Goal: Task Accomplishment & Management: Manage account settings

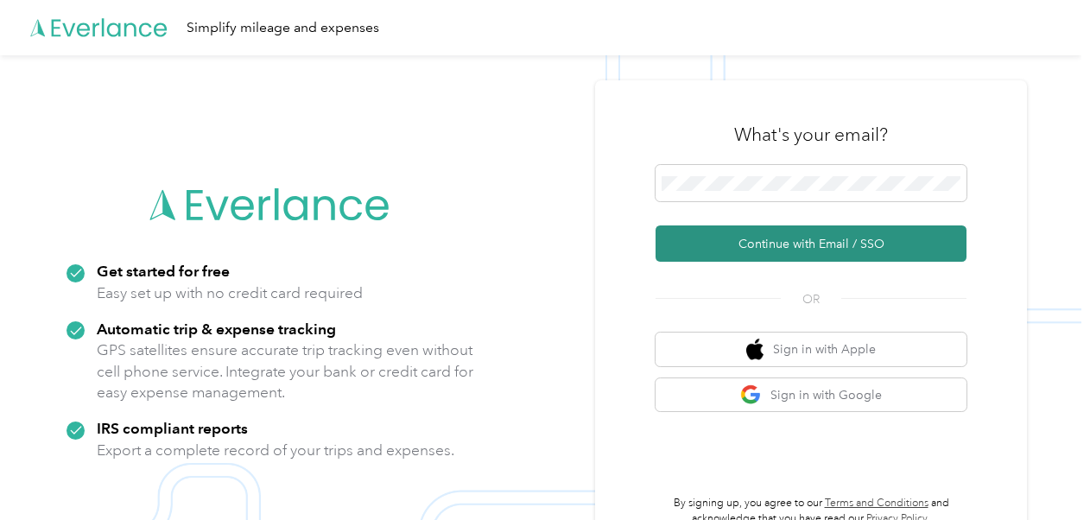
click at [748, 249] on button "Continue with Email / SSO" at bounding box center [811, 243] width 311 height 36
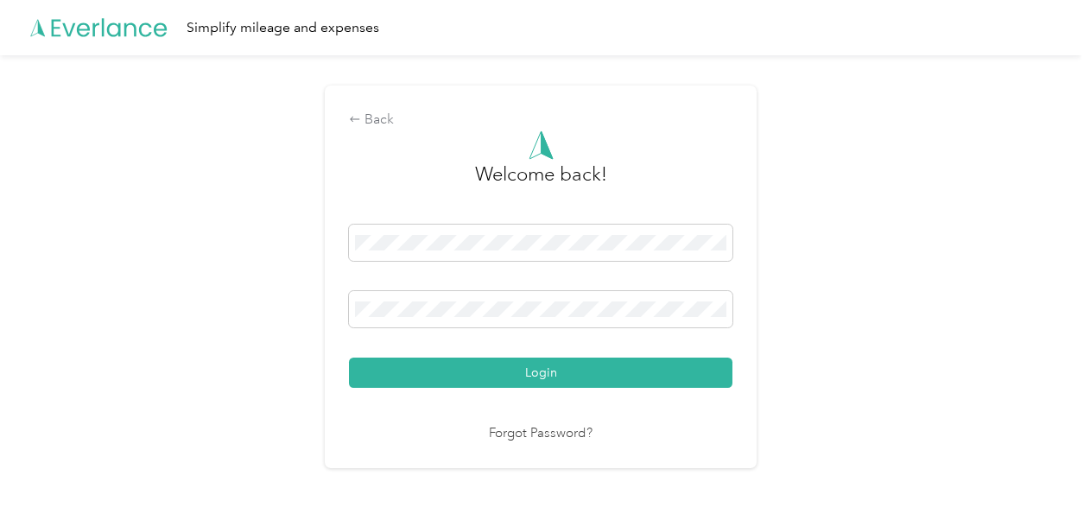
click at [518, 371] on button "Login" at bounding box center [540, 373] width 383 height 30
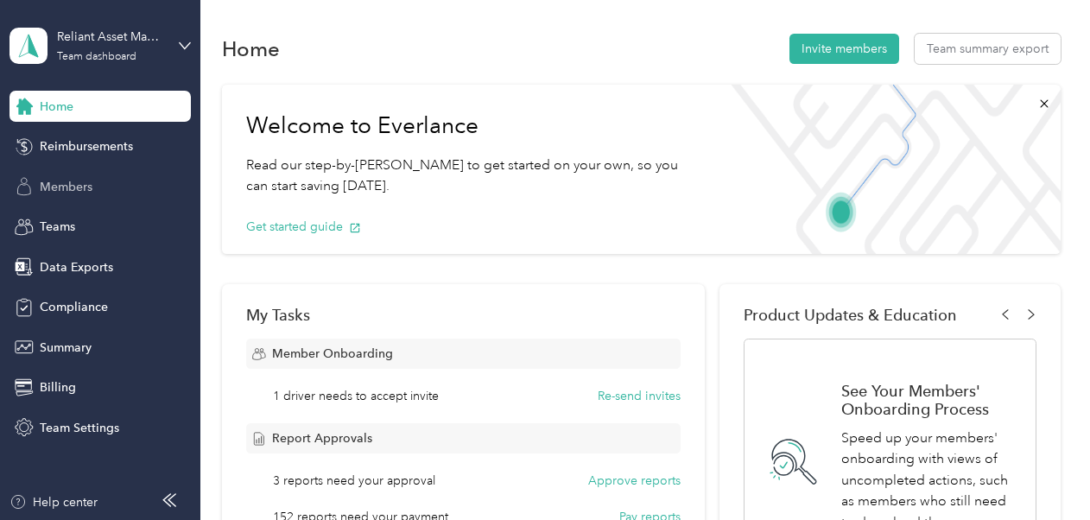
click at [64, 187] on span "Members" at bounding box center [66, 187] width 53 height 18
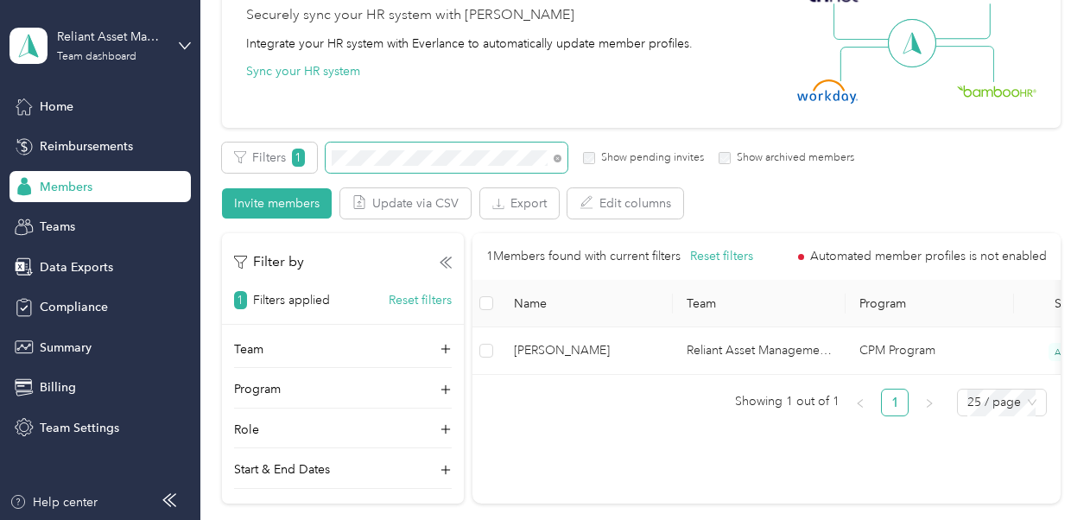
scroll to position [188, 0]
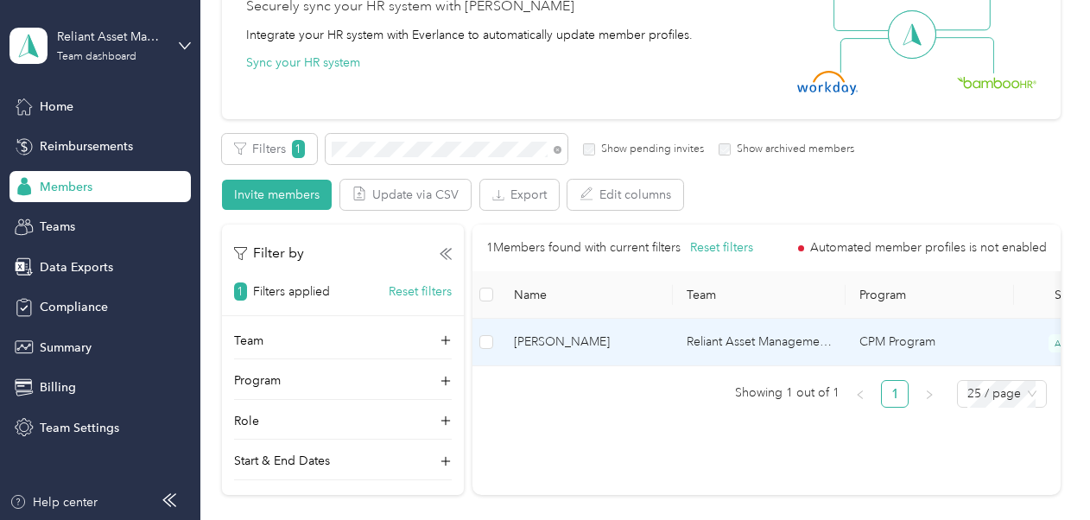
click at [587, 345] on span "[PERSON_NAME]" at bounding box center [586, 342] width 145 height 19
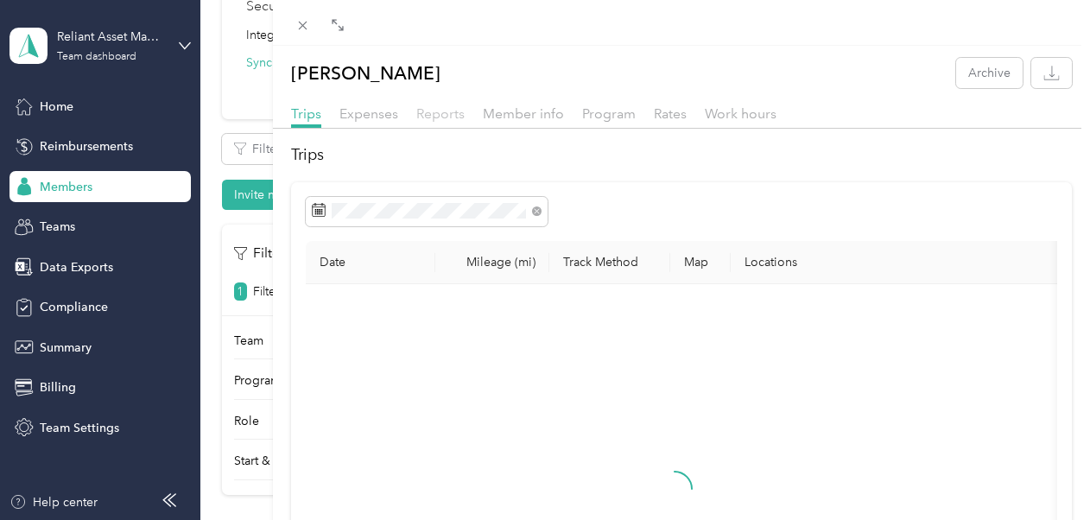
click at [435, 120] on span "Reports" at bounding box center [440, 113] width 48 height 16
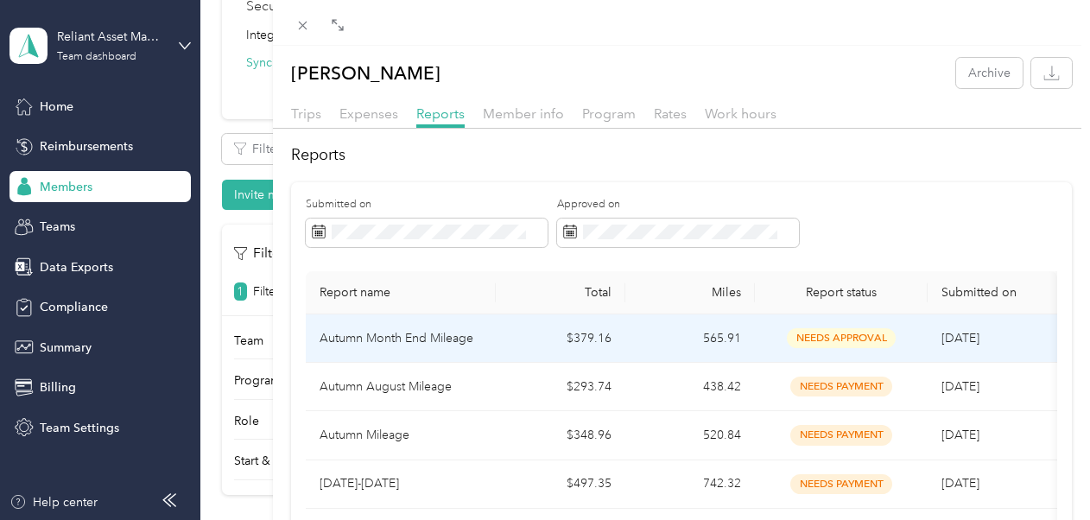
click at [836, 339] on span "needs approval" at bounding box center [841, 338] width 109 height 20
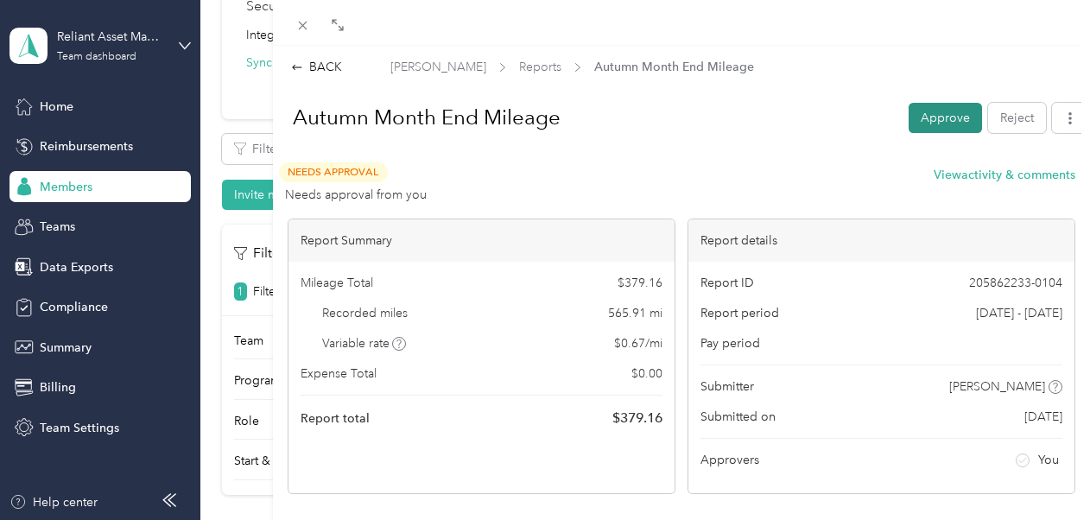
click at [919, 112] on button "Approve" at bounding box center [945, 118] width 73 height 30
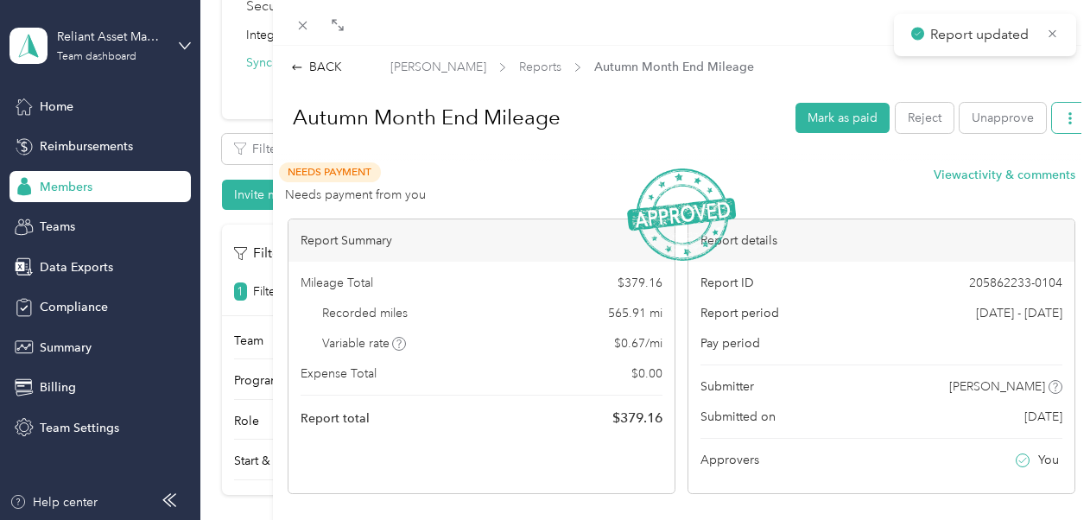
click at [1064, 117] on icon "button" at bounding box center [1070, 118] width 12 height 12
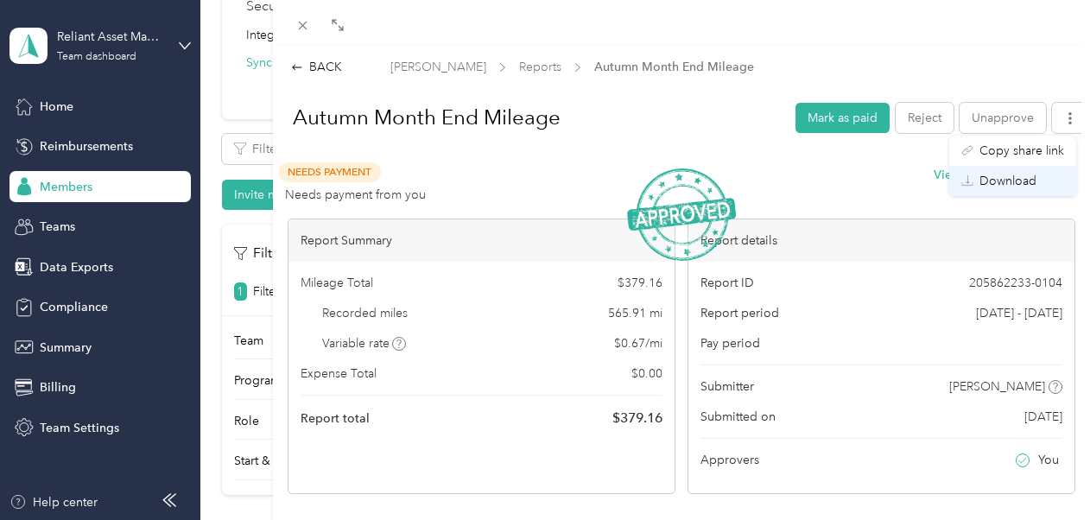
click at [1002, 184] on span "Download" at bounding box center [1007, 181] width 57 height 18
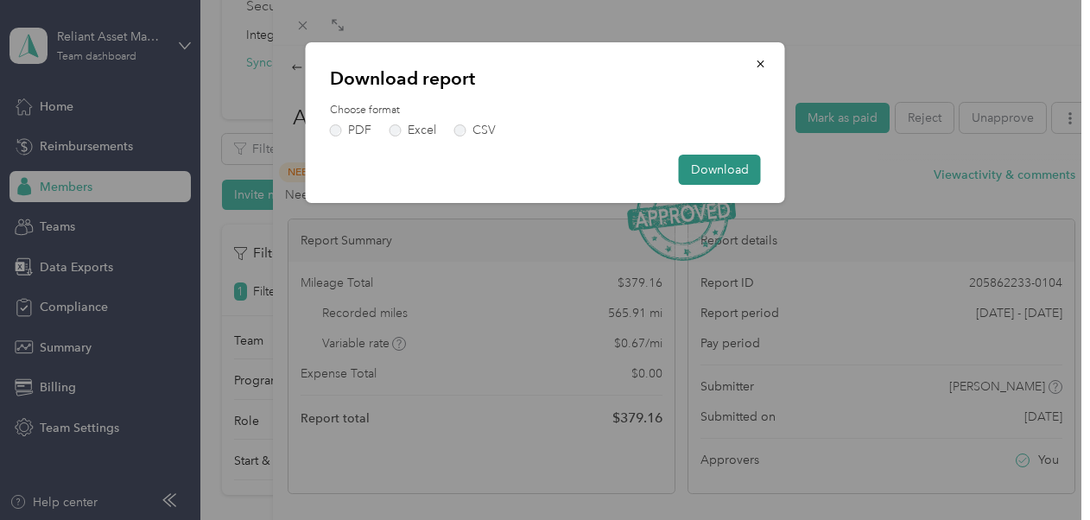
click at [732, 166] on button "Download" at bounding box center [720, 170] width 82 height 30
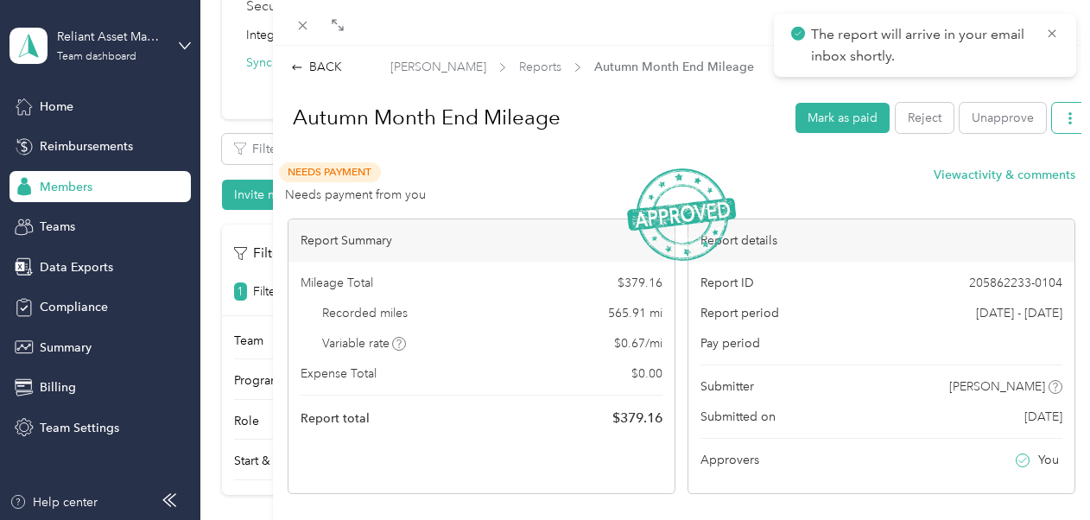
click at [1057, 127] on button "button" at bounding box center [1070, 118] width 36 height 30
click at [1004, 187] on span "Download" at bounding box center [1007, 181] width 57 height 18
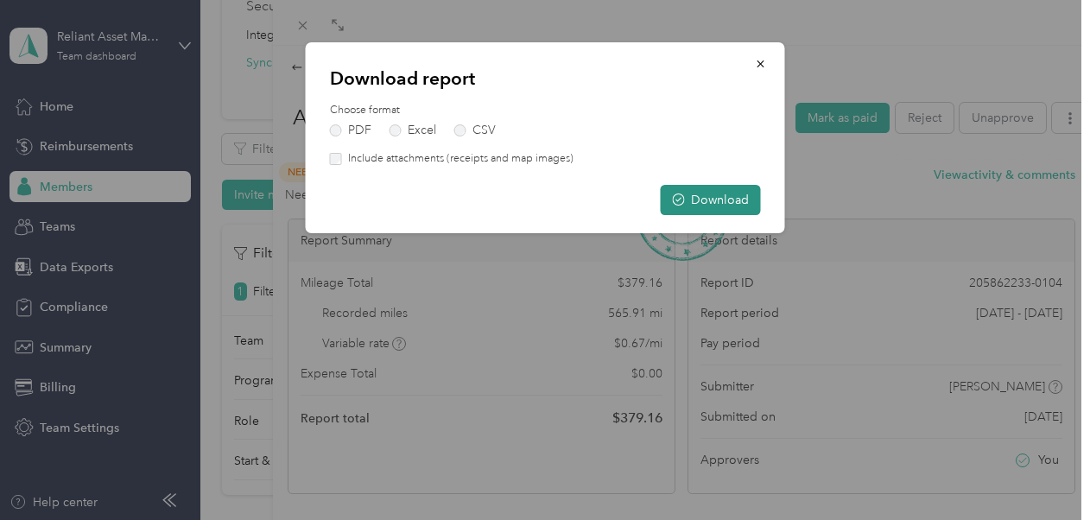
click at [707, 204] on button "Download" at bounding box center [711, 200] width 100 height 30
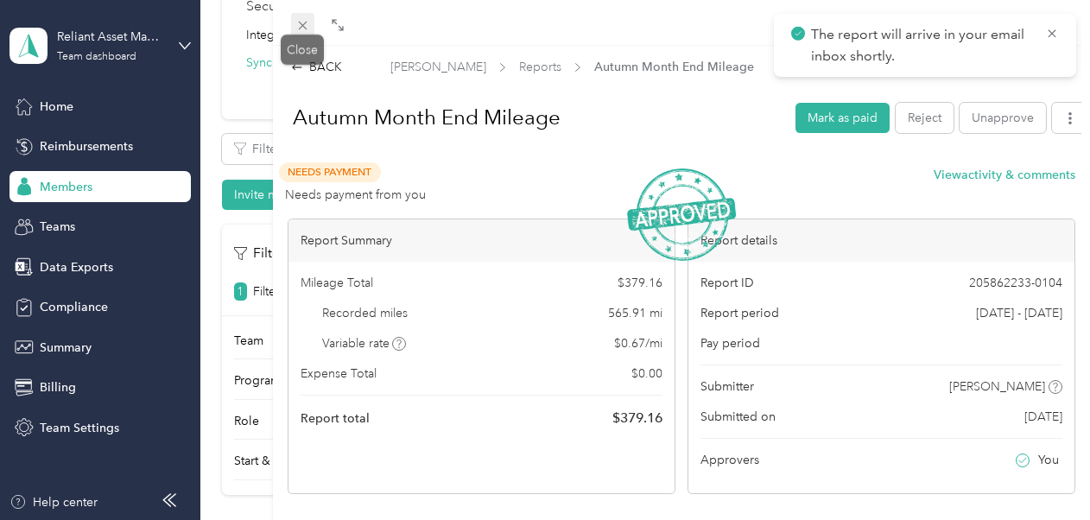
click at [305, 18] on icon at bounding box center [302, 25] width 15 height 15
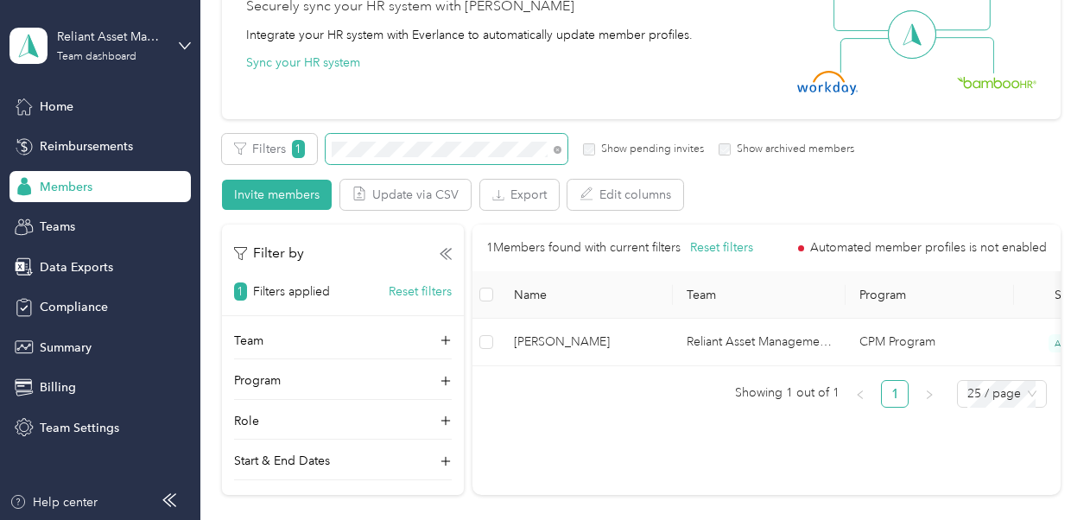
click at [167, 181] on section "Reliant Asset Management Solutions Team dashboard Home Reimbursements Members T…" at bounding box center [540, 260] width 1081 height 520
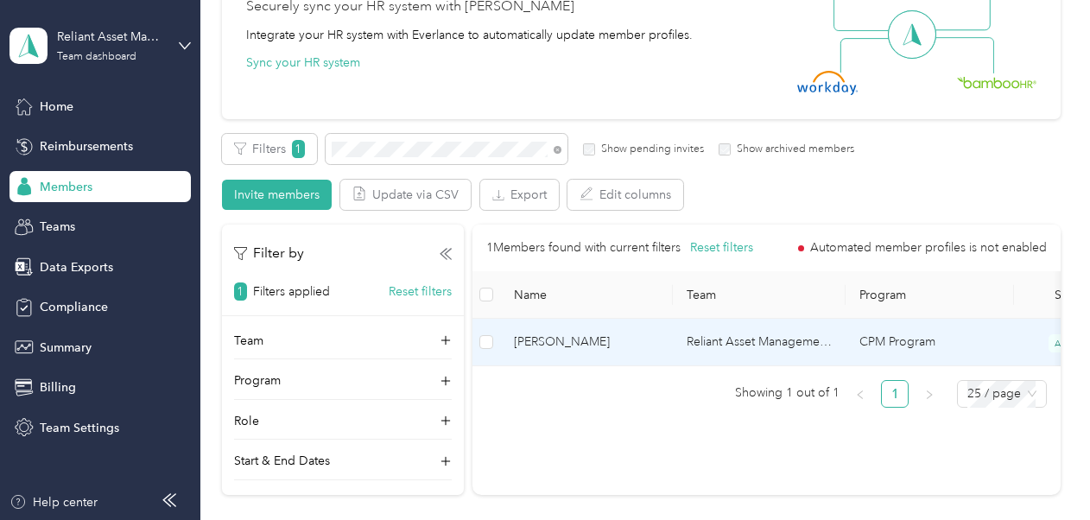
click at [579, 344] on span "[PERSON_NAME]" at bounding box center [586, 342] width 145 height 19
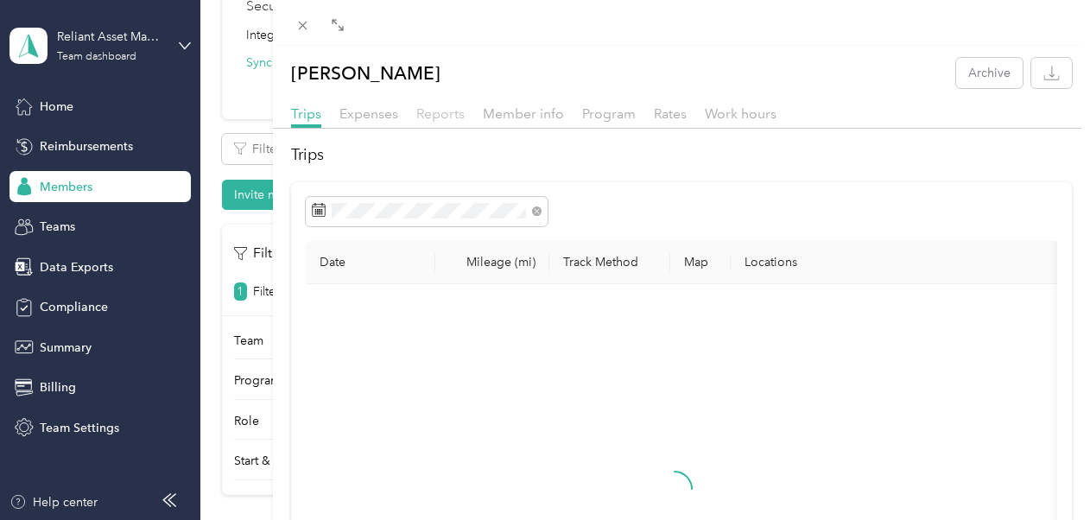
click at [441, 117] on span "Reports" at bounding box center [440, 113] width 48 height 16
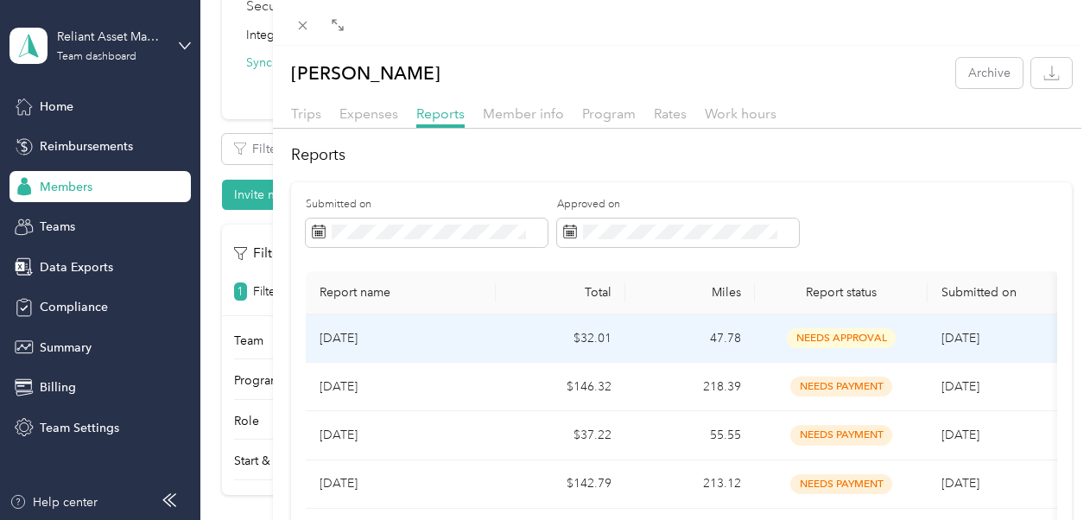
click at [880, 340] on span "needs approval" at bounding box center [841, 338] width 109 height 20
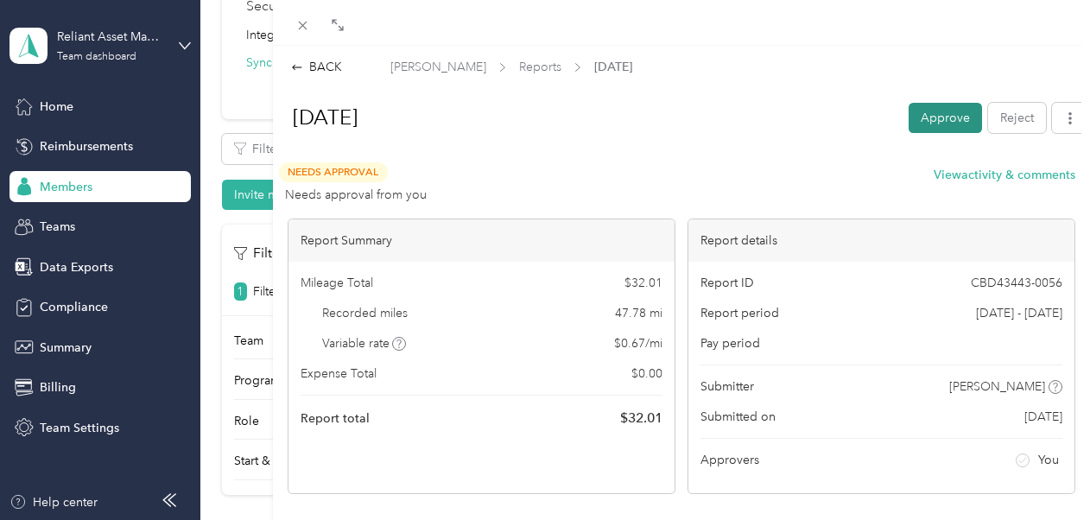
click at [923, 121] on button "Approve" at bounding box center [945, 118] width 73 height 30
click at [1069, 117] on button "button" at bounding box center [1070, 118] width 36 height 30
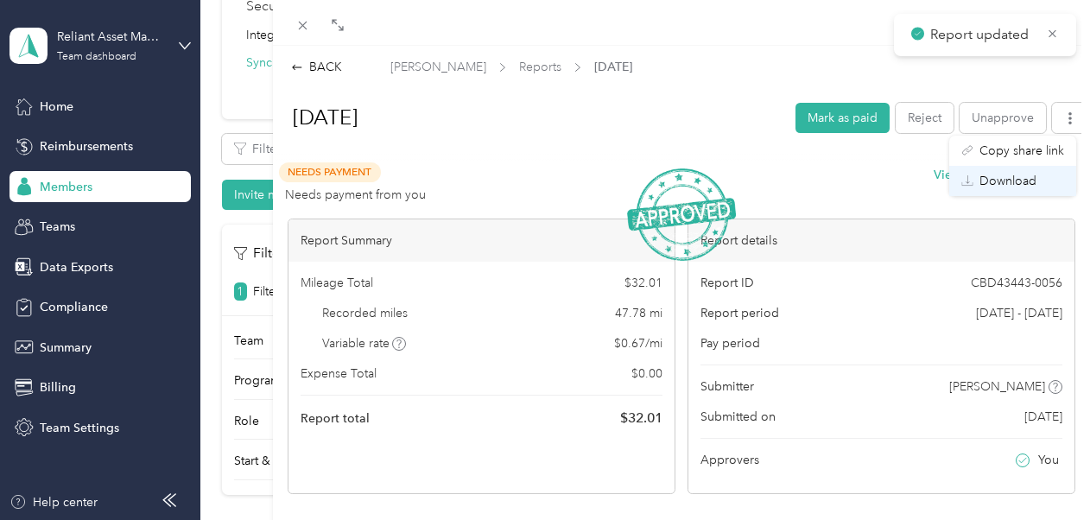
click at [1019, 181] on span "Download" at bounding box center [1007, 181] width 57 height 18
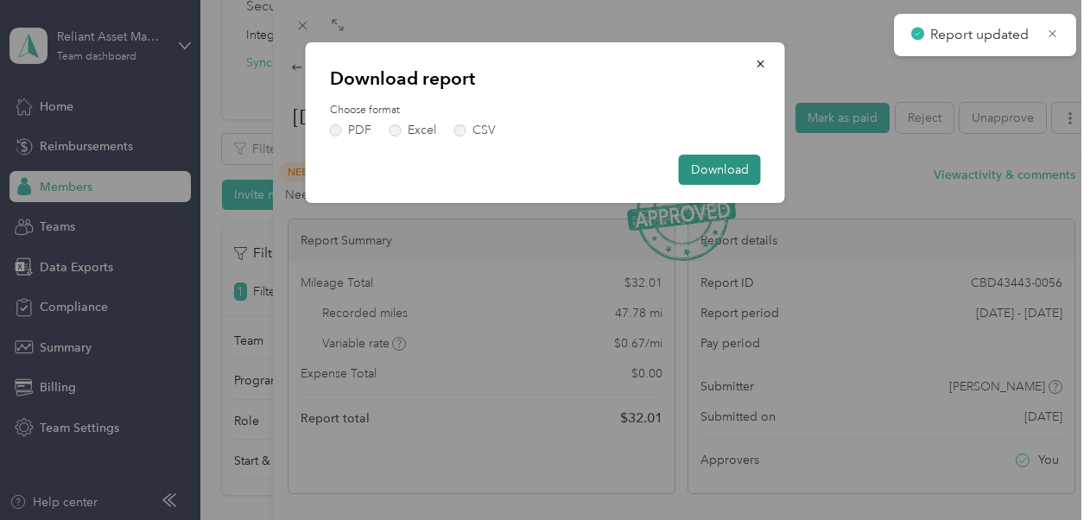
click at [711, 164] on button "Download" at bounding box center [720, 170] width 82 height 30
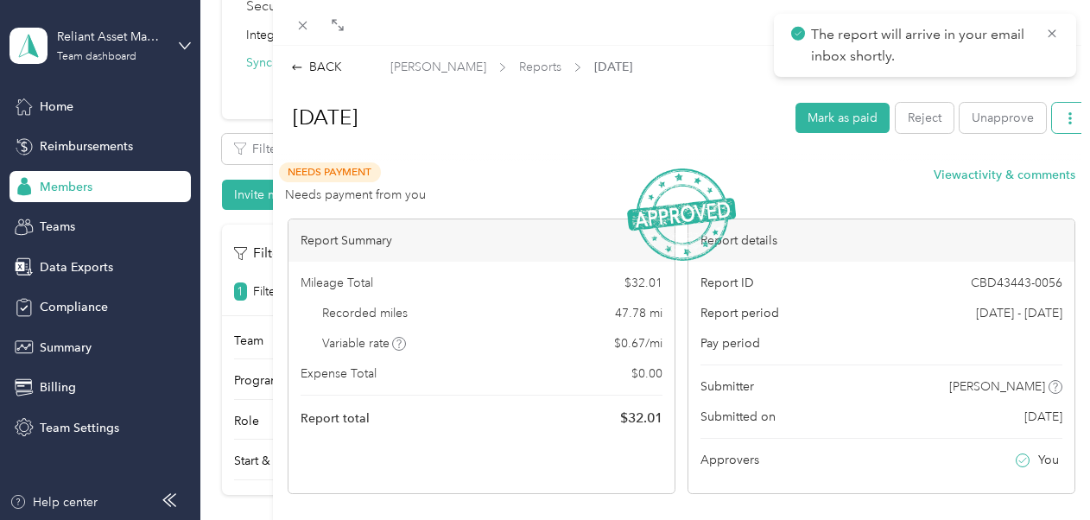
click at [1068, 118] on icon "button" at bounding box center [1069, 118] width 3 height 12
click at [1016, 175] on span "Download" at bounding box center [1007, 181] width 57 height 18
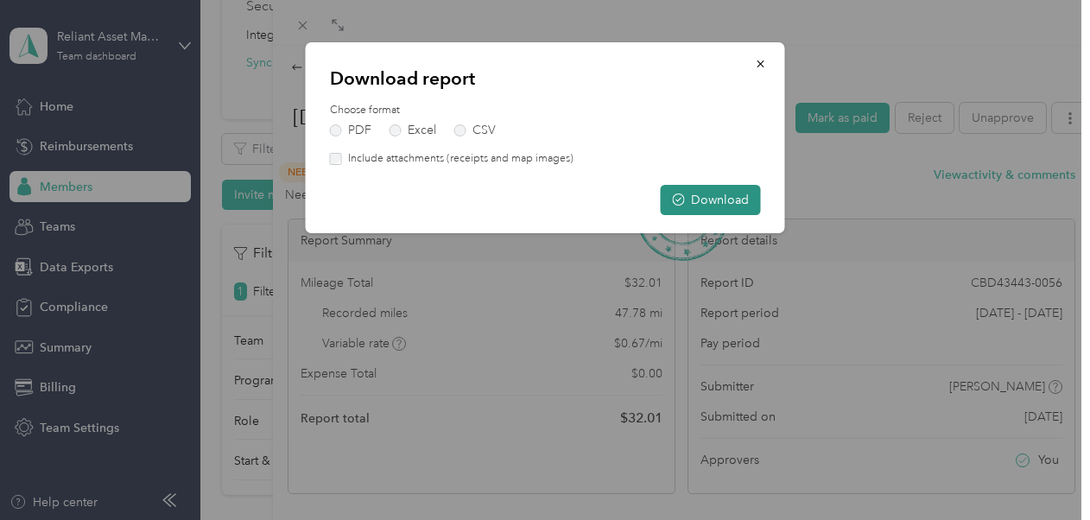
click at [692, 211] on button "Download" at bounding box center [711, 200] width 100 height 30
